Goal: Transaction & Acquisition: Subscribe to service/newsletter

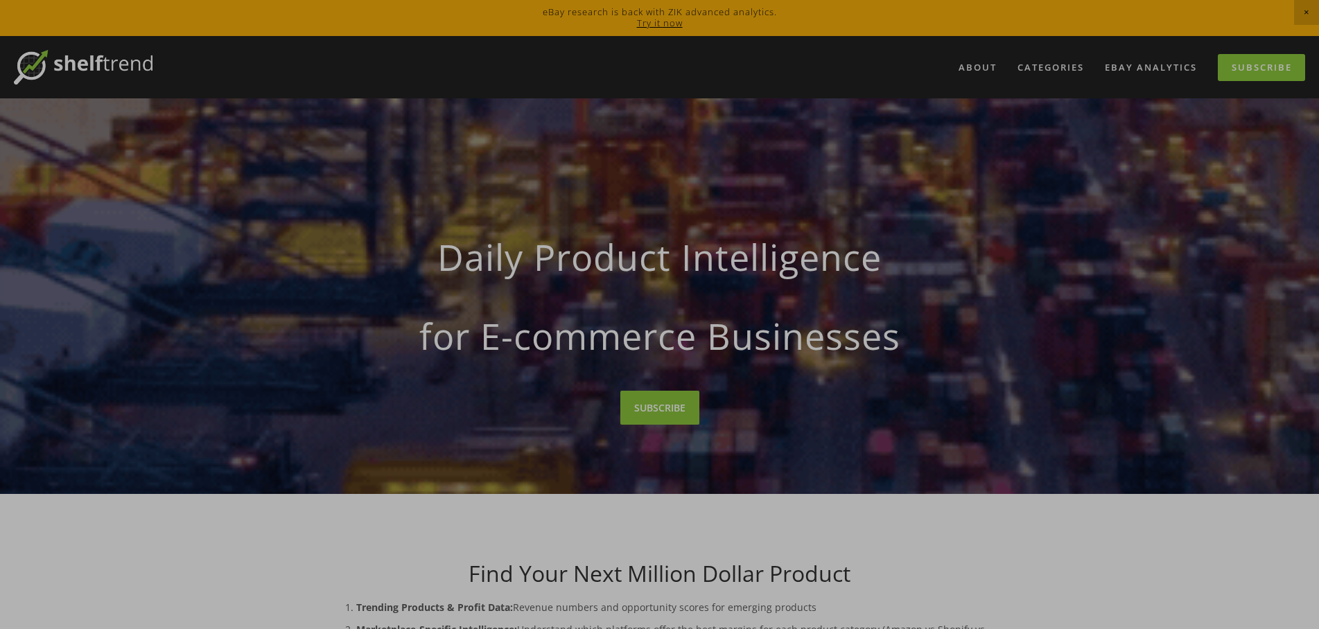
click at [658, 22] on div at bounding box center [659, 314] width 1319 height 629
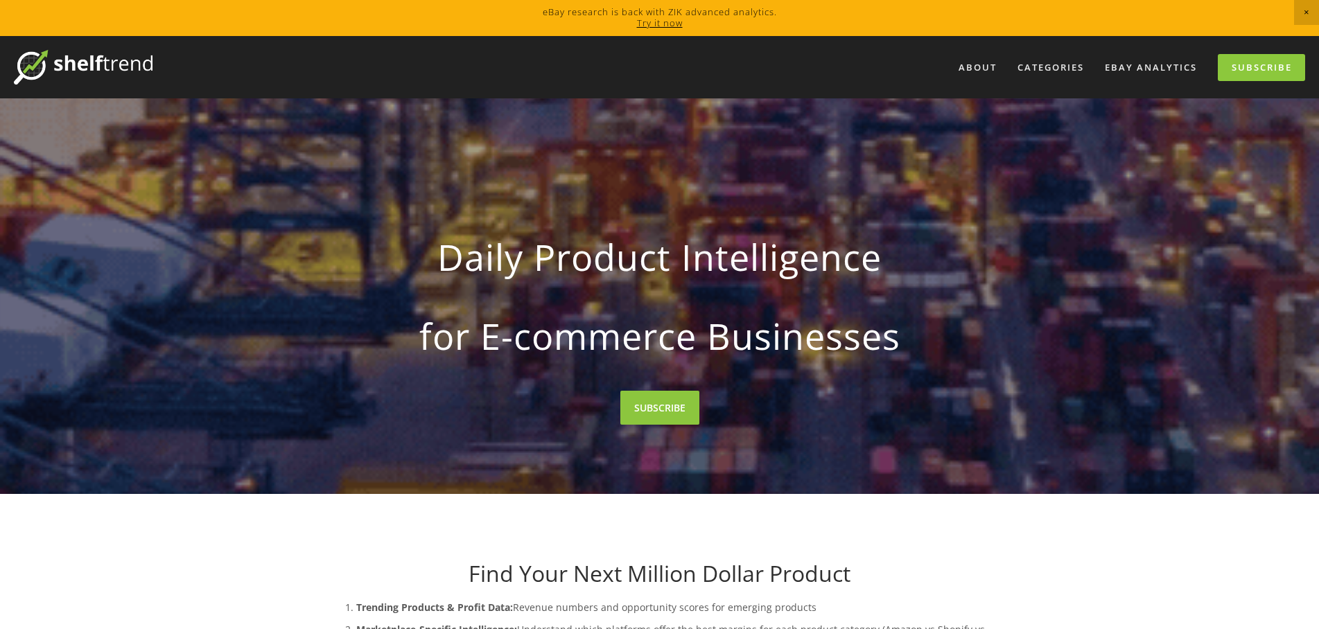
click at [666, 21] on link "Try it now" at bounding box center [660, 23] width 46 height 12
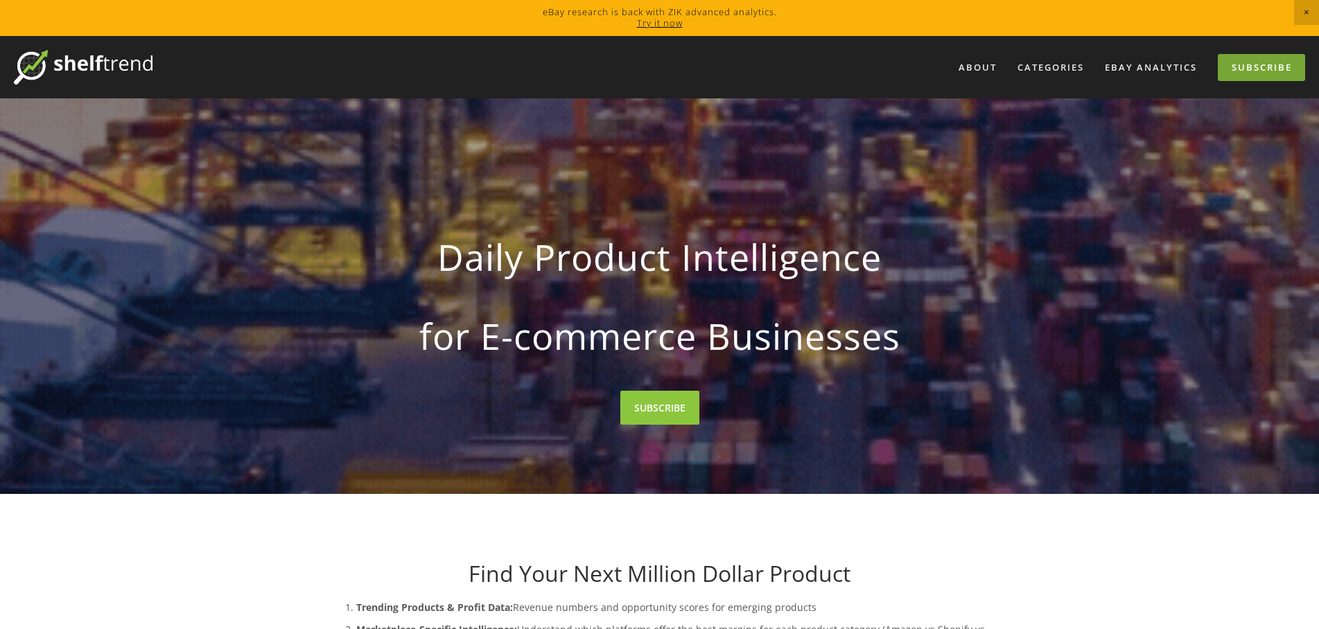
click at [1249, 73] on link "Subscribe" at bounding box center [1261, 67] width 87 height 27
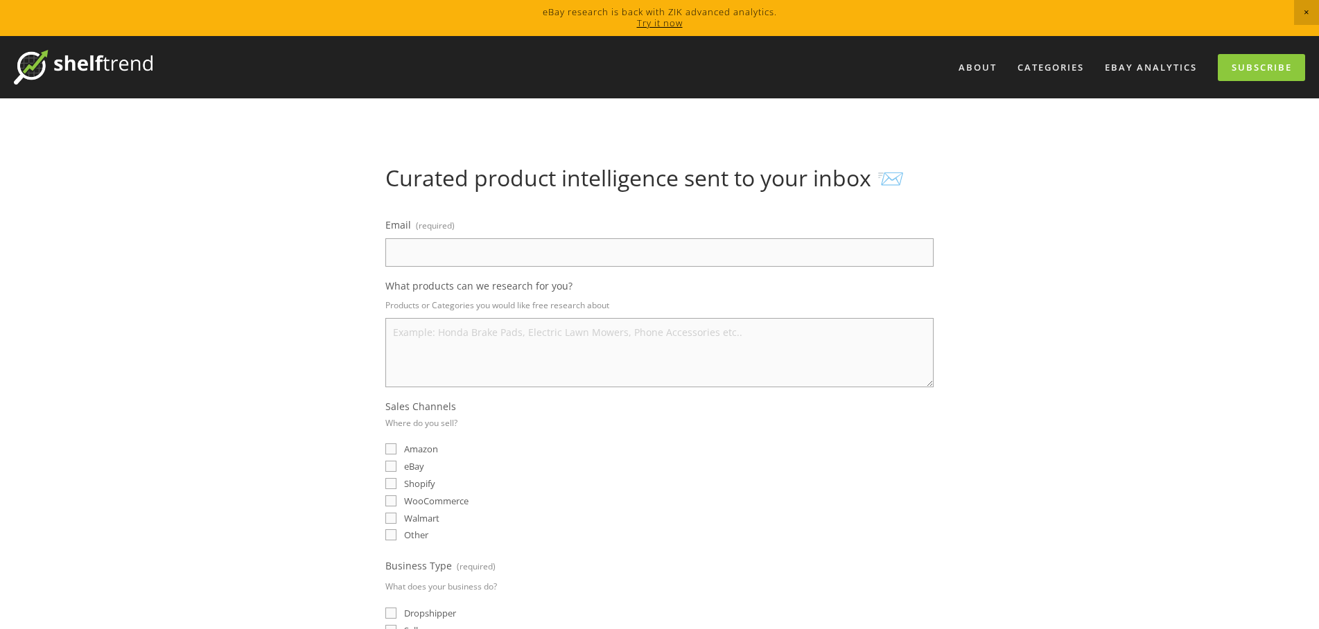
click at [1306, 18] on span "Close Announcement" at bounding box center [1306, 12] width 25 height 25
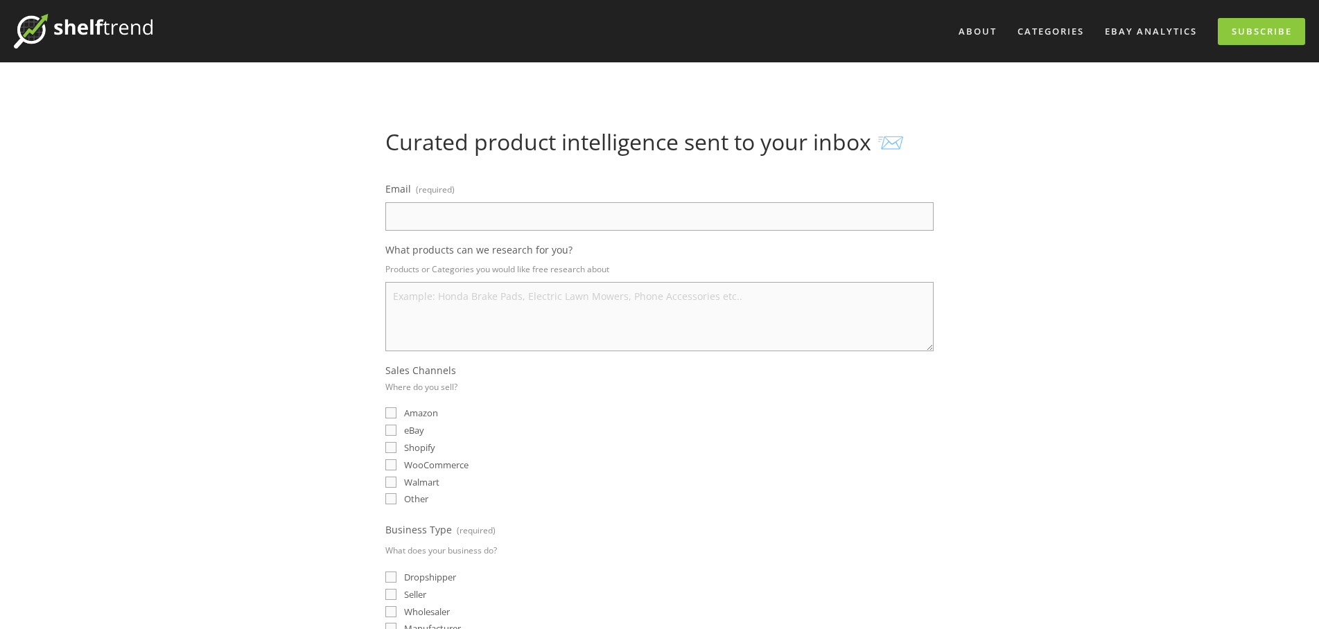
click at [61, 28] on img at bounding box center [83, 31] width 139 height 35
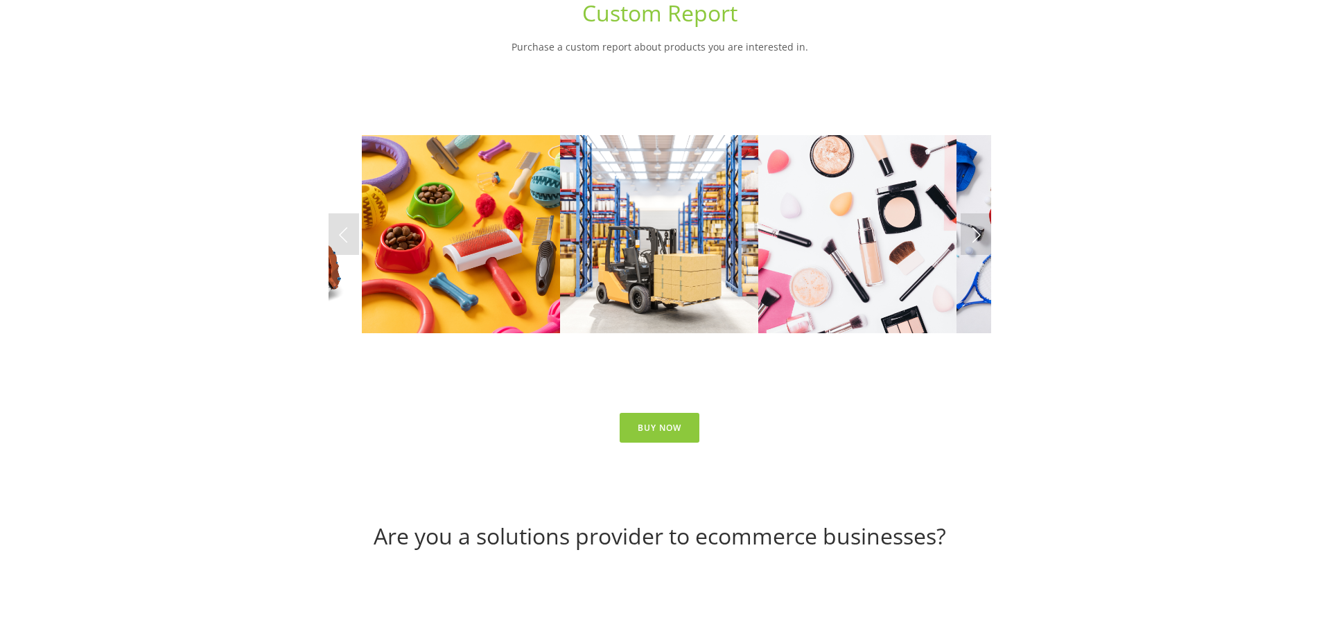
scroll to position [5401, 0]
